Goal: Information Seeking & Learning: Learn about a topic

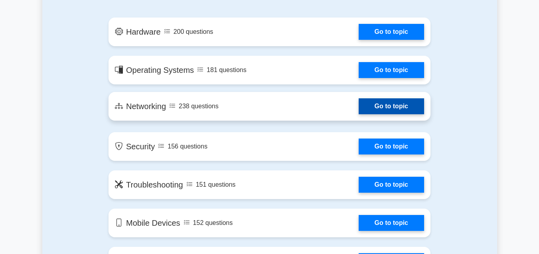
scroll to position [479, 0]
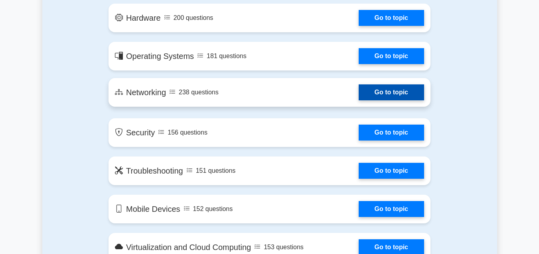
click at [359, 98] on link "Go to topic" at bounding box center [391, 93] width 65 height 16
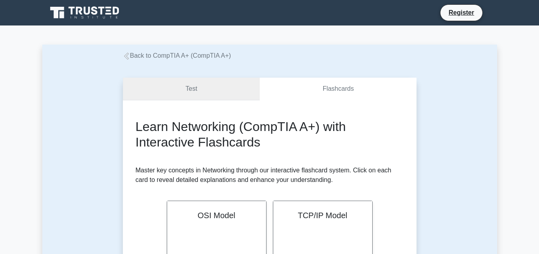
click at [220, 89] on link "Test" at bounding box center [191, 89] width 137 height 23
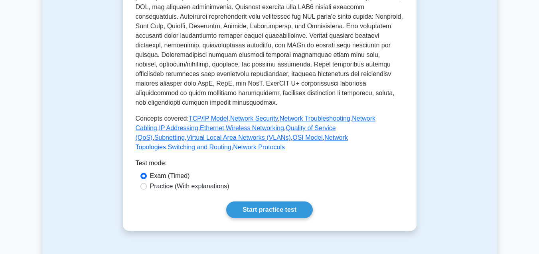
scroll to position [359, 0]
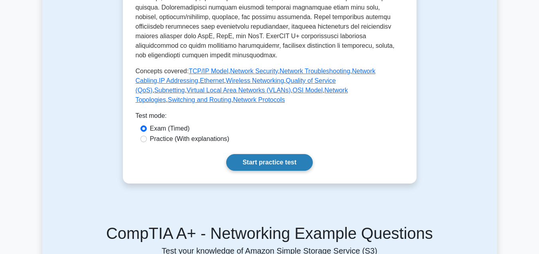
click at [284, 154] on link "Start practice test" at bounding box center [269, 162] width 87 height 17
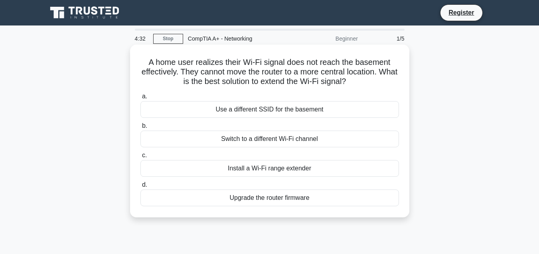
click at [284, 170] on div "Install a Wi-Fi range extender" at bounding box center [269, 168] width 258 height 17
click at [140, 158] on input "c. Install a Wi-Fi range extender" at bounding box center [140, 155] width 0 height 5
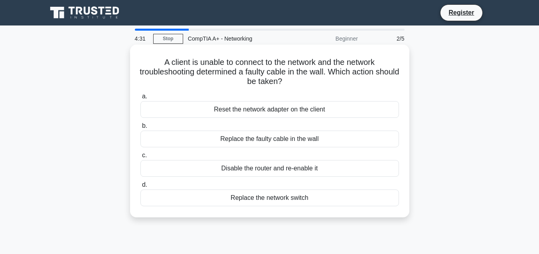
click at [260, 168] on div "Disable the router and re-enable it" at bounding box center [269, 168] width 258 height 17
click at [140, 158] on input "c. Disable the router and re-enable it" at bounding box center [140, 155] width 0 height 5
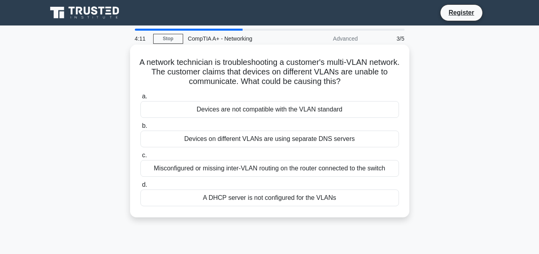
click at [306, 109] on div "Devices are not compatible with the VLAN standard" at bounding box center [269, 109] width 258 height 17
click at [140, 99] on input "a. Devices are not compatible with the VLAN standard" at bounding box center [140, 96] width 0 height 5
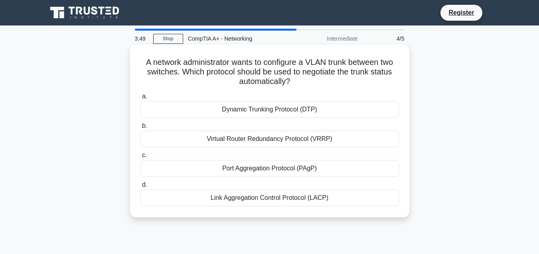
click at [311, 107] on div "Dynamic Trunking Protocol (DTP)" at bounding box center [269, 109] width 258 height 17
click at [140, 99] on input "a. Dynamic Trunking Protocol (DTP)" at bounding box center [140, 96] width 0 height 5
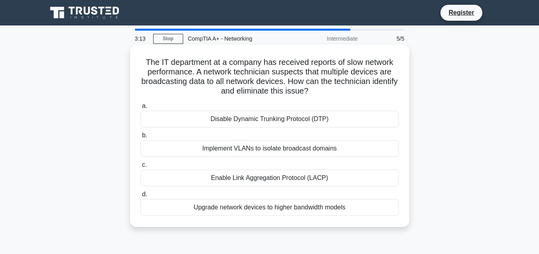
click at [298, 152] on div "Implement VLANs to isolate broadcast domains" at bounding box center [269, 148] width 258 height 17
click at [140, 138] on input "b. Implement VLANs to isolate broadcast domains" at bounding box center [140, 135] width 0 height 5
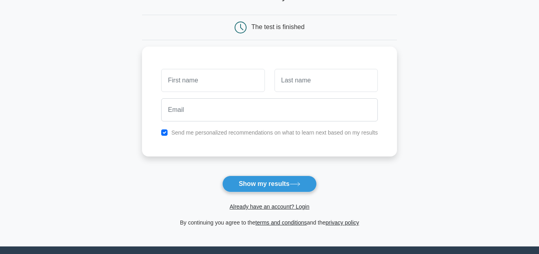
scroll to position [80, 0]
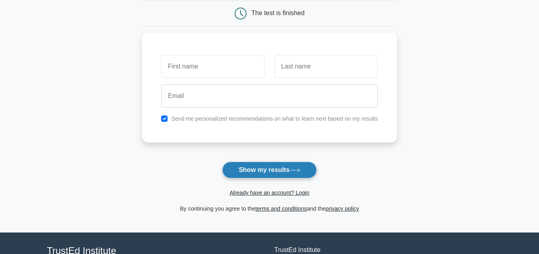
click at [285, 178] on button "Show my results" at bounding box center [269, 170] width 94 height 17
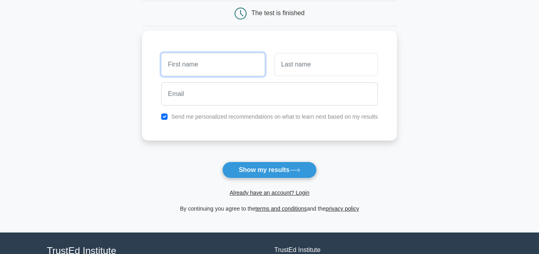
click at [226, 69] on input "text" at bounding box center [212, 64] width 103 height 23
type input "rh"
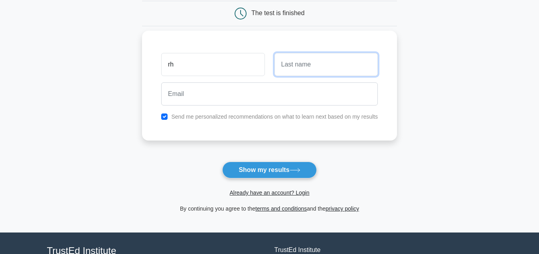
click at [351, 69] on input "text" at bounding box center [325, 64] width 103 height 23
type input "thtr"
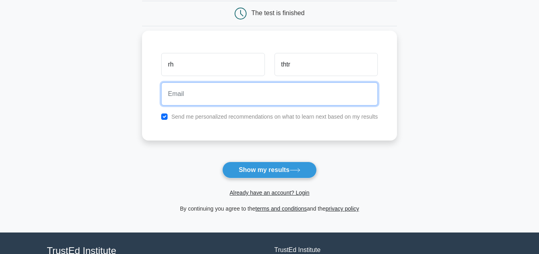
click at [261, 103] on input "email" at bounding box center [269, 94] width 217 height 23
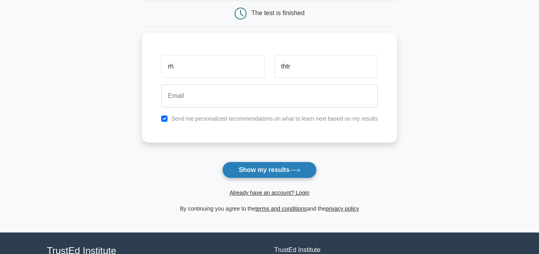
click at [256, 170] on button "Show my results" at bounding box center [269, 170] width 94 height 17
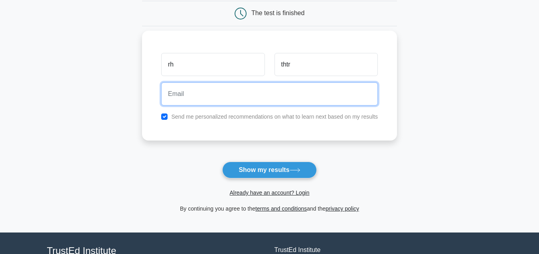
click at [241, 92] on input "email" at bounding box center [269, 94] width 217 height 23
click at [185, 99] on input "ajith@email.com" at bounding box center [269, 94] width 217 height 23
click at [179, 92] on input "ajith@email.com" at bounding box center [269, 94] width 217 height 23
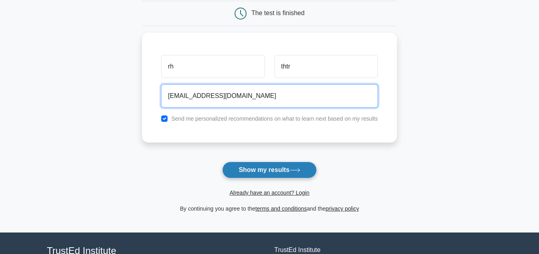
type input "ajith23451@email.com"
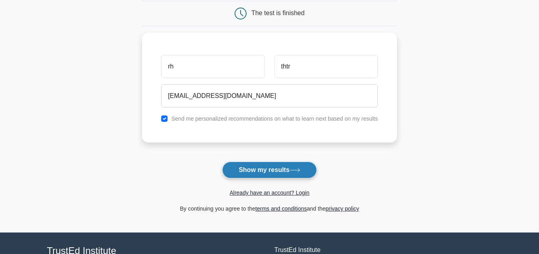
click at [266, 175] on button "Show my results" at bounding box center [269, 170] width 94 height 17
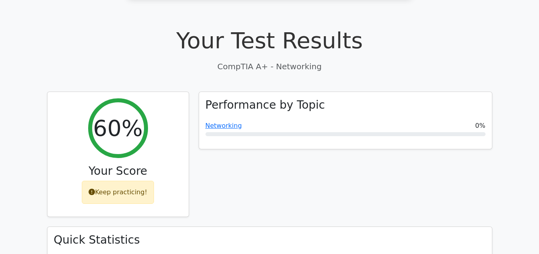
scroll to position [239, 0]
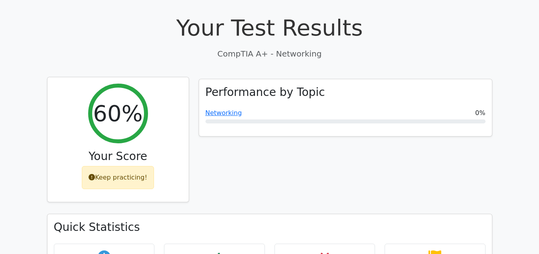
click at [92, 174] on icon at bounding box center [92, 177] width 6 height 6
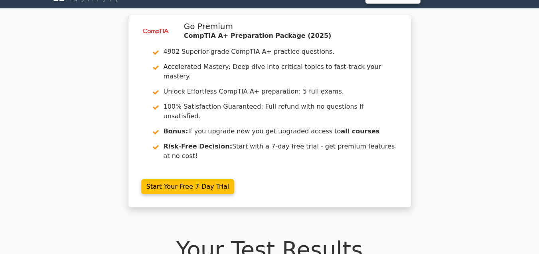
scroll to position [0, 0]
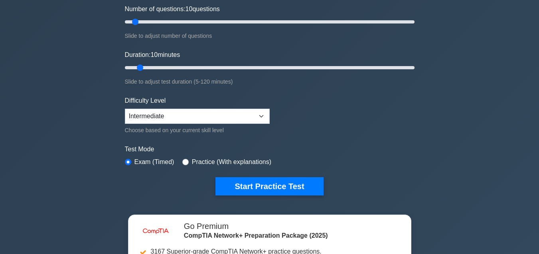
scroll to position [120, 0]
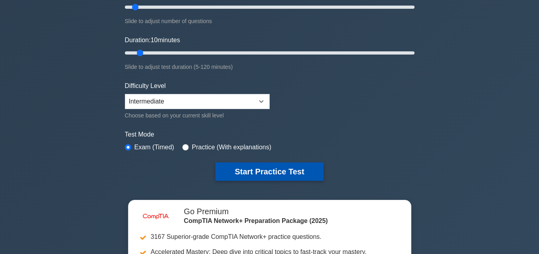
click at [277, 173] on button "Start Practice Test" at bounding box center [269, 172] width 108 height 18
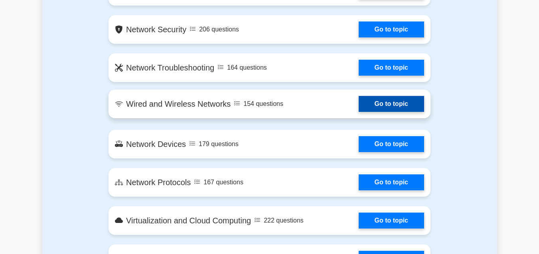
scroll to position [678, 0]
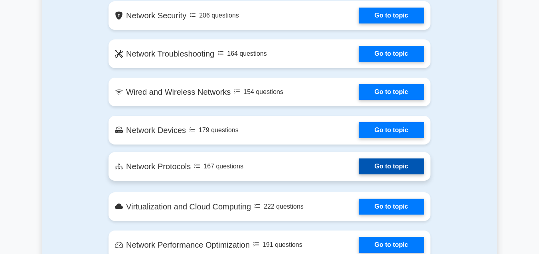
click at [382, 171] on link "Go to topic" at bounding box center [391, 167] width 65 height 16
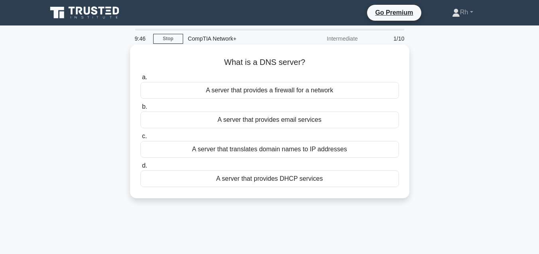
click at [260, 151] on div "A server that translates domain names to IP addresses" at bounding box center [269, 149] width 258 height 17
click at [140, 139] on input "c. A server that translates domain names to IP addresses" at bounding box center [140, 136] width 0 height 5
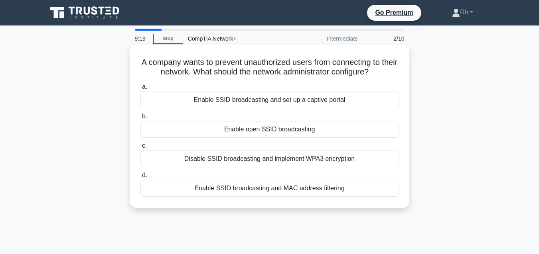
click at [247, 99] on div "Enable SSID broadcasting and set up a captive portal" at bounding box center [269, 100] width 258 height 17
click at [140, 90] on input "a. Enable SSID broadcasting and set up a captive portal" at bounding box center [140, 87] width 0 height 5
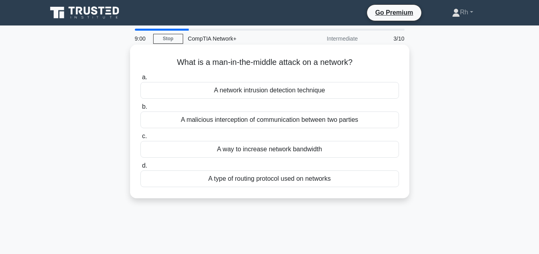
click at [296, 121] on div "A malicious interception of communication between two parties" at bounding box center [269, 120] width 258 height 17
click at [140, 110] on input "b. A malicious interception of communication between two parties" at bounding box center [140, 106] width 0 height 5
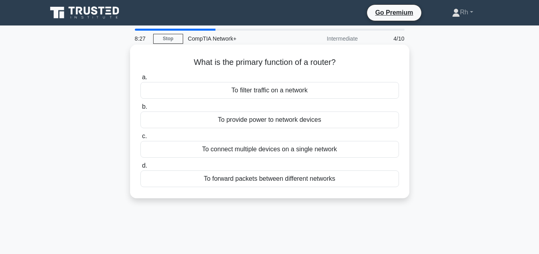
click at [259, 122] on div "To provide power to network devices" at bounding box center [269, 120] width 258 height 17
click at [140, 110] on input "b. To provide power to network devices" at bounding box center [140, 106] width 0 height 5
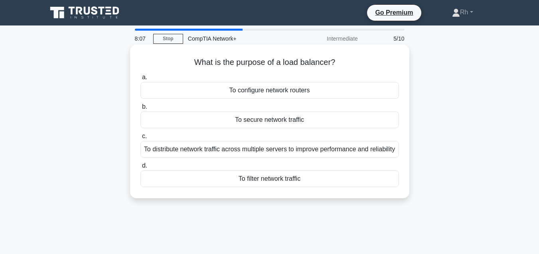
click at [270, 119] on div "To secure network traffic" at bounding box center [269, 120] width 258 height 17
click at [140, 110] on input "b. To secure network traffic" at bounding box center [140, 106] width 0 height 5
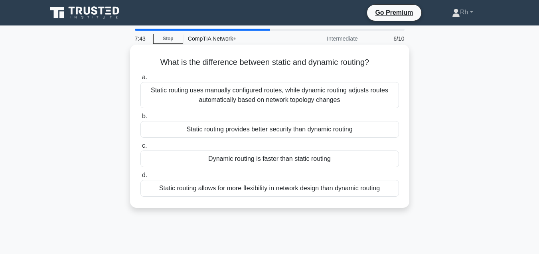
click at [294, 98] on div "Static routing uses manually configured routes, while dynamic routing adjusts r…" at bounding box center [269, 95] width 258 height 26
click at [140, 80] on input "a. Static routing uses manually configured routes, while dynamic routing adjust…" at bounding box center [140, 77] width 0 height 5
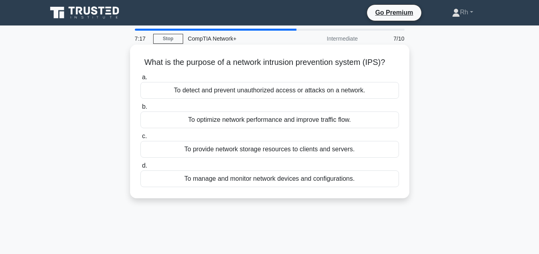
click at [292, 91] on div "To detect and prevent unauthorized access or attacks on a network." at bounding box center [269, 90] width 258 height 17
click at [140, 80] on input "a. To detect and prevent unauthorized access or attacks on a network." at bounding box center [140, 77] width 0 height 5
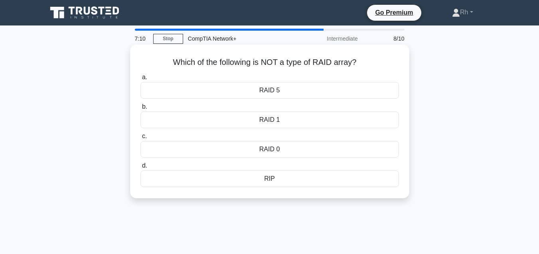
click at [272, 150] on div "RAID 0" at bounding box center [269, 149] width 258 height 17
click at [140, 139] on input "c. RAID 0" at bounding box center [140, 136] width 0 height 5
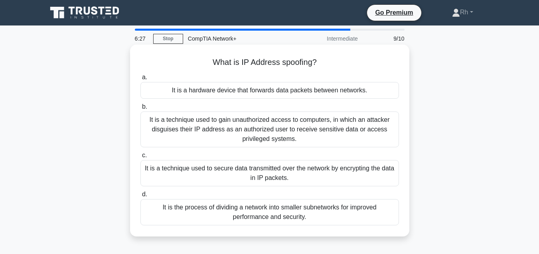
click at [268, 172] on div "It is a technique used to secure data transmitted over the network by encryptin…" at bounding box center [269, 173] width 258 height 26
click at [140, 158] on input "c. It is a technique used to secure data transmitted over the network by encryp…" at bounding box center [140, 155] width 0 height 5
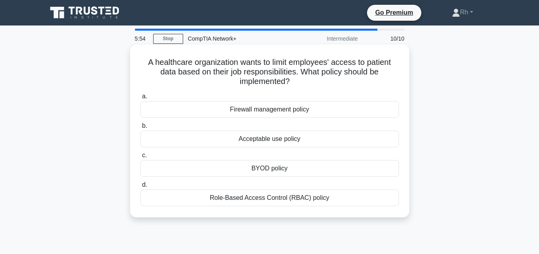
click at [274, 110] on div "Firewall management policy" at bounding box center [269, 109] width 258 height 17
click at [140, 99] on input "a. Firewall management policy" at bounding box center [140, 96] width 0 height 5
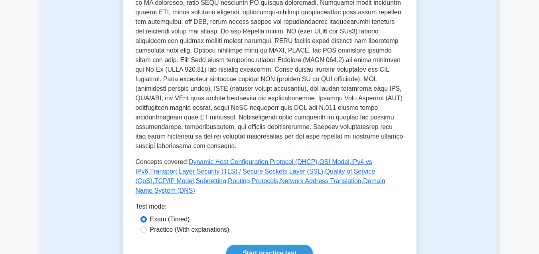
scroll to position [399, 0]
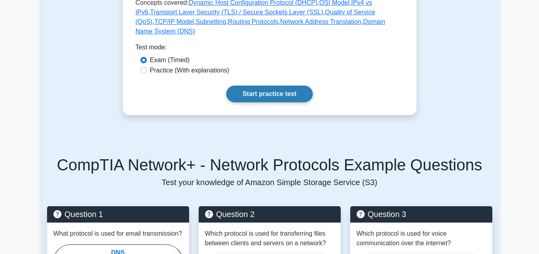
click at [268, 86] on link "Start practice test" at bounding box center [269, 94] width 87 height 17
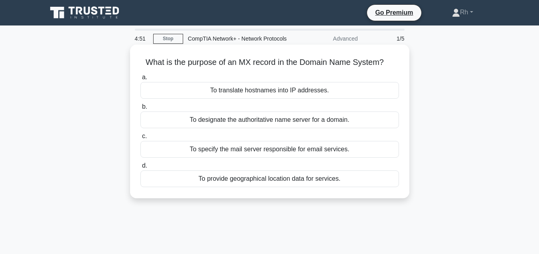
click at [286, 91] on div "To translate hostnames into IP addresses." at bounding box center [269, 90] width 258 height 17
click at [140, 80] on input "a. To translate hostnames into IP addresses." at bounding box center [140, 77] width 0 height 5
